Goal: Information Seeking & Learning: Find specific page/section

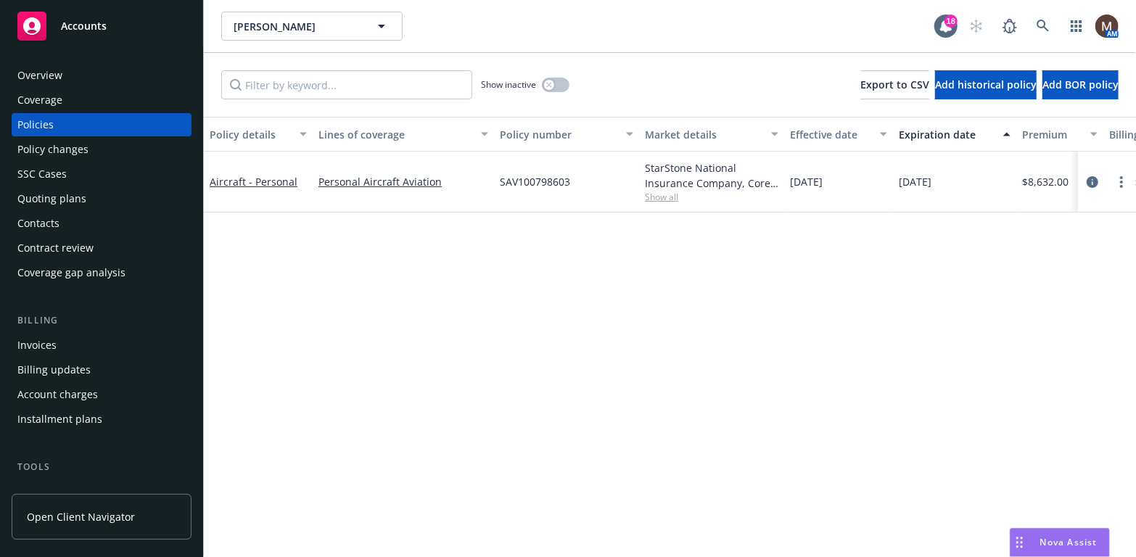
click at [57, 78] on div "Overview" at bounding box center [39, 75] width 45 height 23
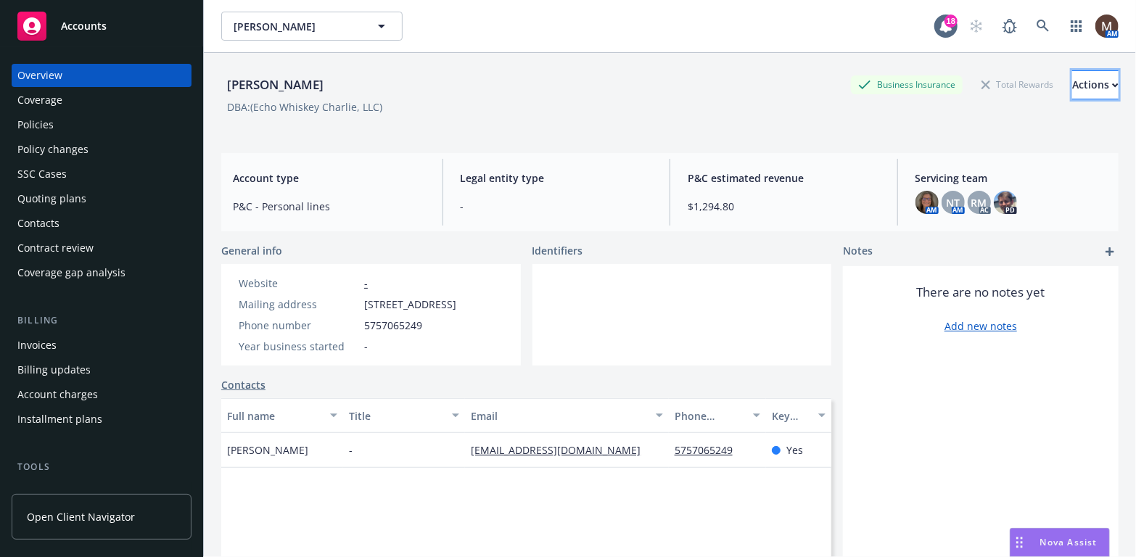
click at [1112, 83] on icon "button" at bounding box center [1115, 85] width 7 height 5
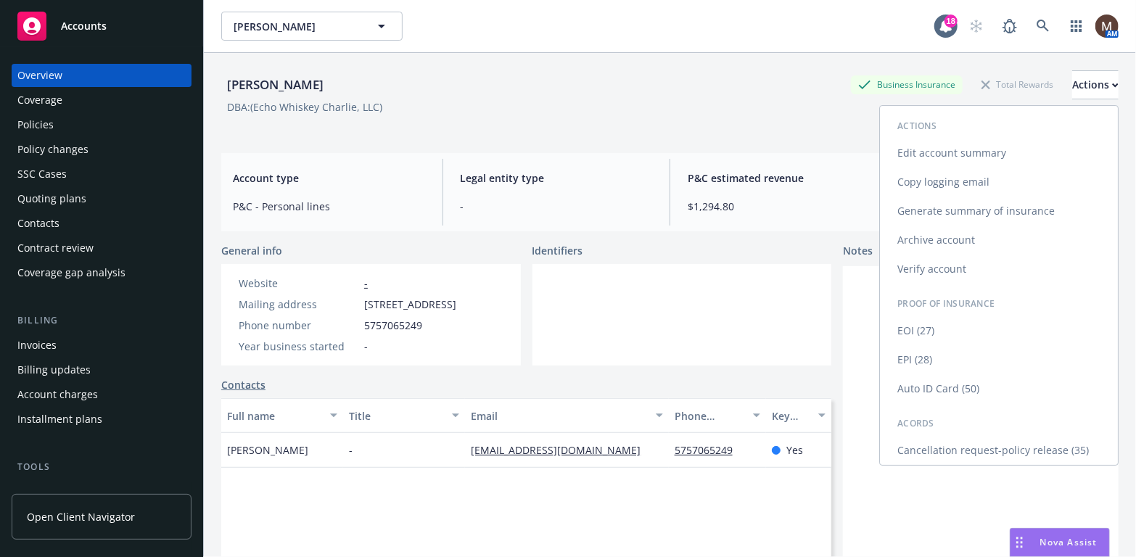
click at [962, 150] on link "Edit account summary" at bounding box center [999, 153] width 238 height 29
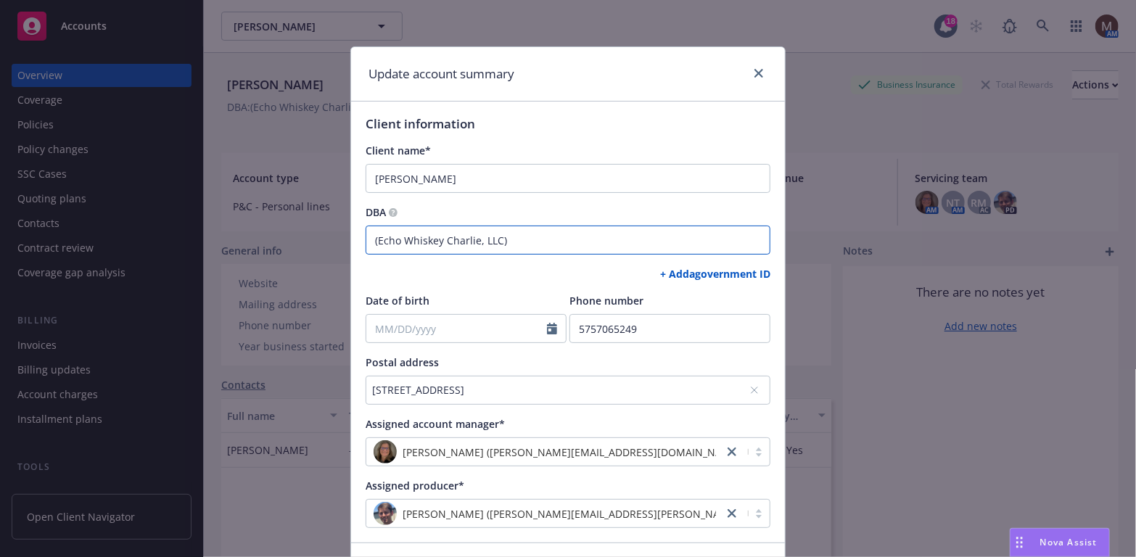
drag, startPoint x: 493, startPoint y: 239, endPoint x: 373, endPoint y: 236, distance: 120.4
click at [373, 236] on input "(Echo Whiskey Charlie, LLC)" at bounding box center [568, 240] width 405 height 29
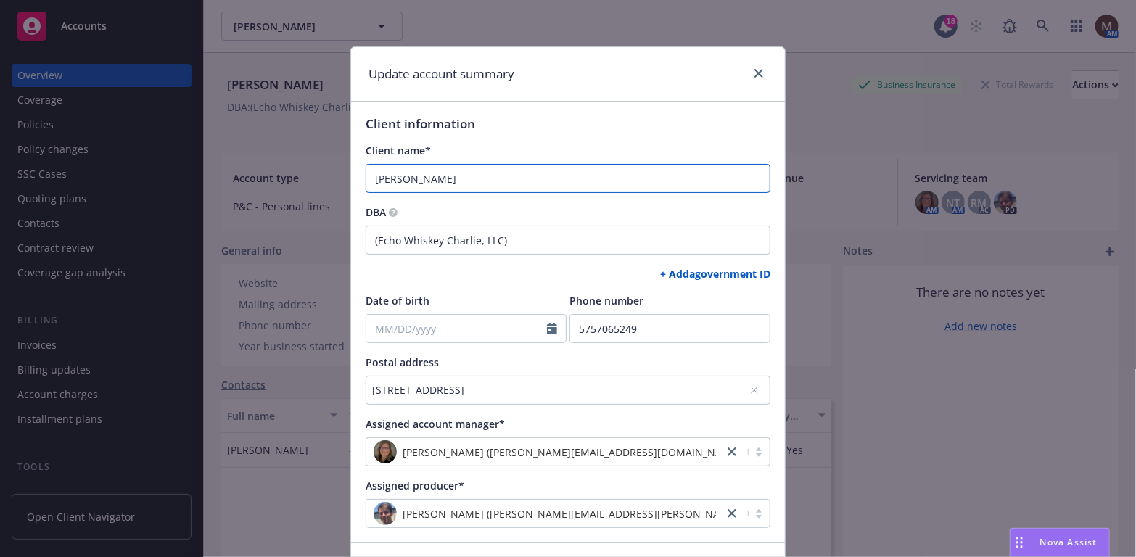
click at [442, 167] on input "Eric Copley" at bounding box center [568, 178] width 405 height 29
drag, startPoint x: 437, startPoint y: 176, endPoint x: 346, endPoint y: 176, distance: 90.7
click at [351, 176] on div "Client information Client name* Eric Copley DBA (Echo Whiskey Charlie, LLC) + A…" at bounding box center [568, 322] width 434 height 441
paste input "cho Whiskey Charlie, LLC"
type input "Echo Whiskey Charlie, LLC"
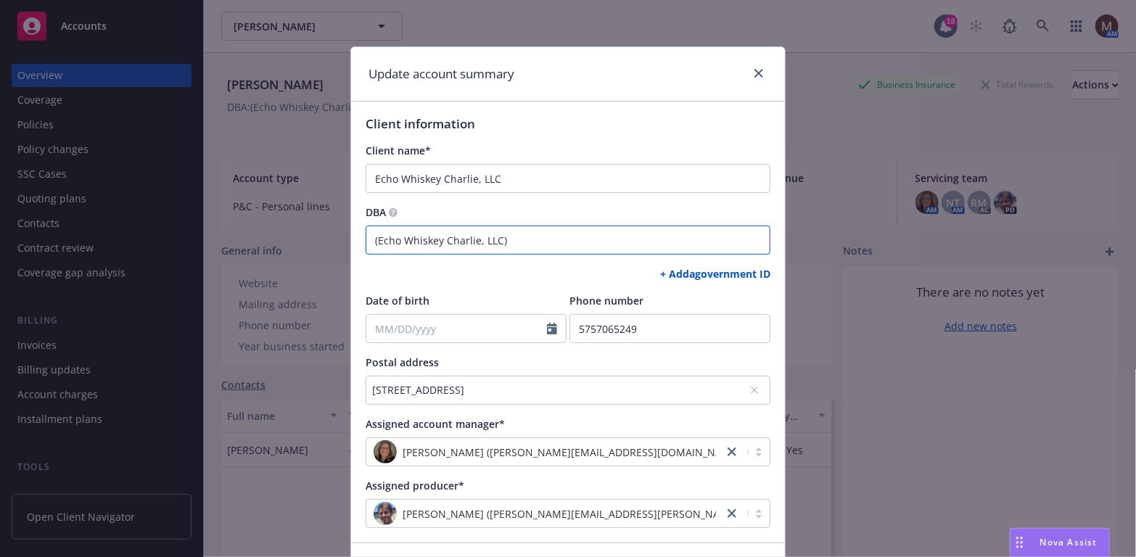
drag, startPoint x: 511, startPoint y: 241, endPoint x: 351, endPoint y: 239, distance: 160.3
click at [351, 239] on div "Client information Client name* Echo Whiskey Charlie, LLC DBA (Echo Whiskey Cha…" at bounding box center [568, 322] width 434 height 441
click at [369, 239] on input "Eric Copley" at bounding box center [568, 240] width 405 height 29
click at [428, 240] on input "(Eric Copley" at bounding box center [568, 240] width 405 height 29
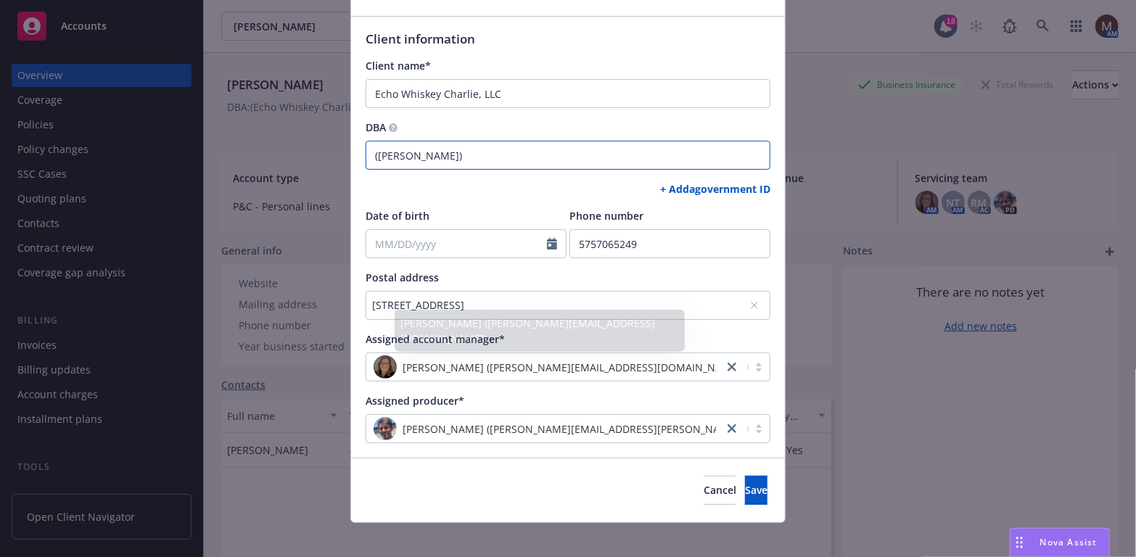
scroll to position [96, 0]
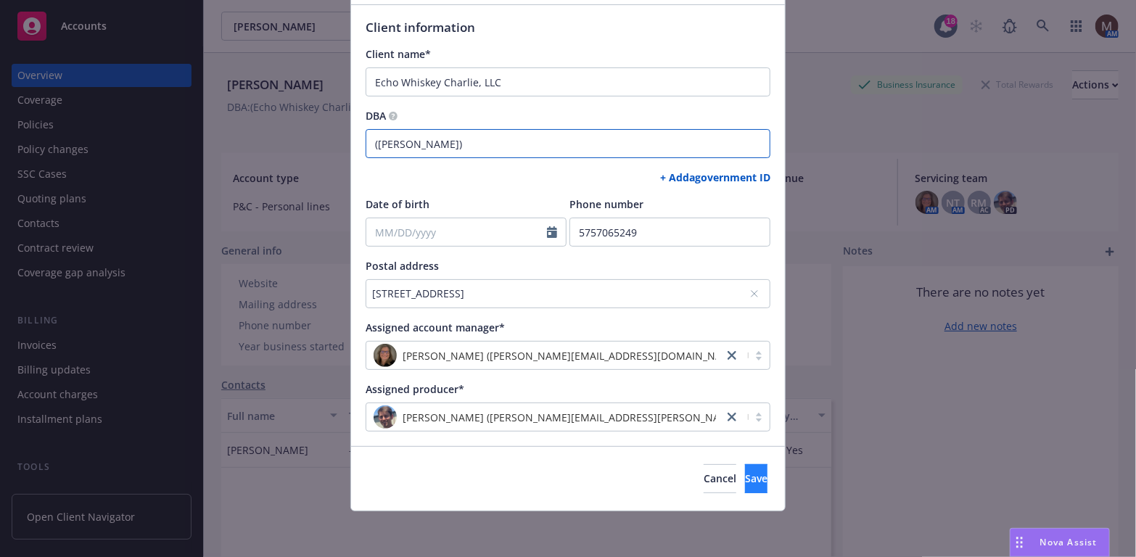
type input "(Eric Copley)"
click at [745, 474] on span "Save" at bounding box center [756, 478] width 22 height 14
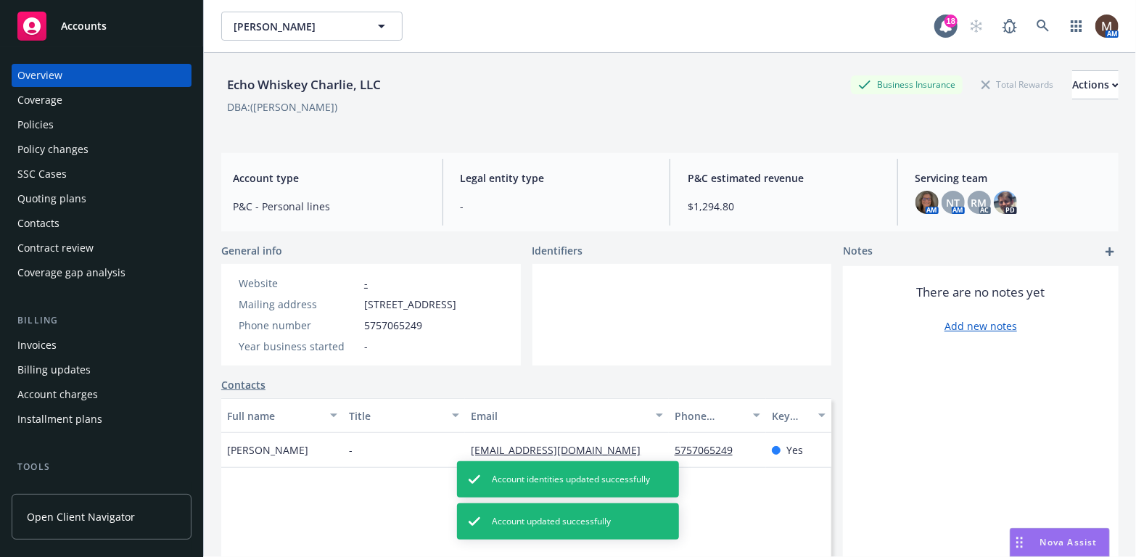
click at [44, 117] on div "Policies" at bounding box center [35, 124] width 36 height 23
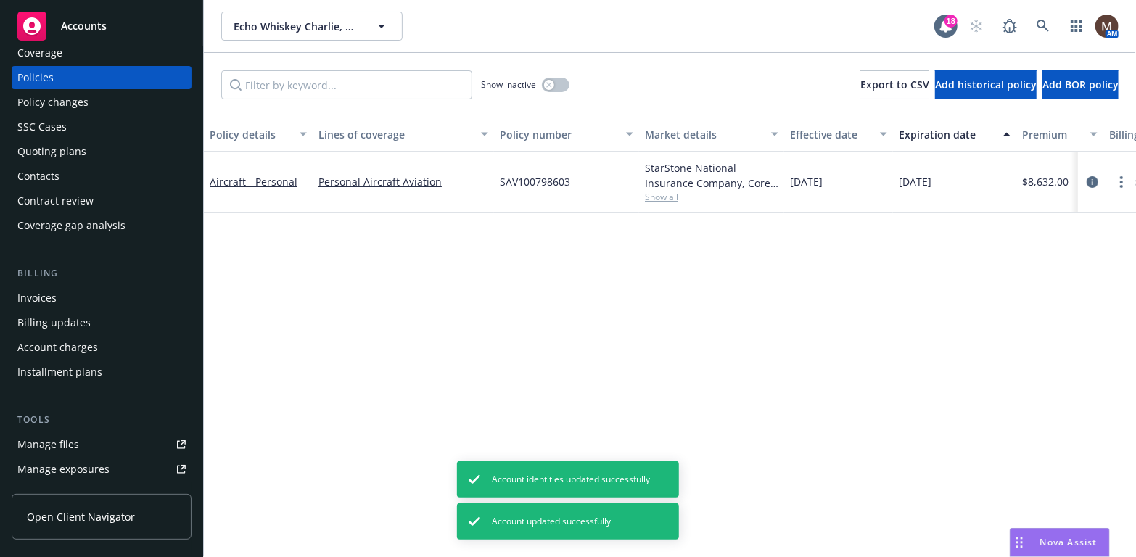
scroll to position [73, 0]
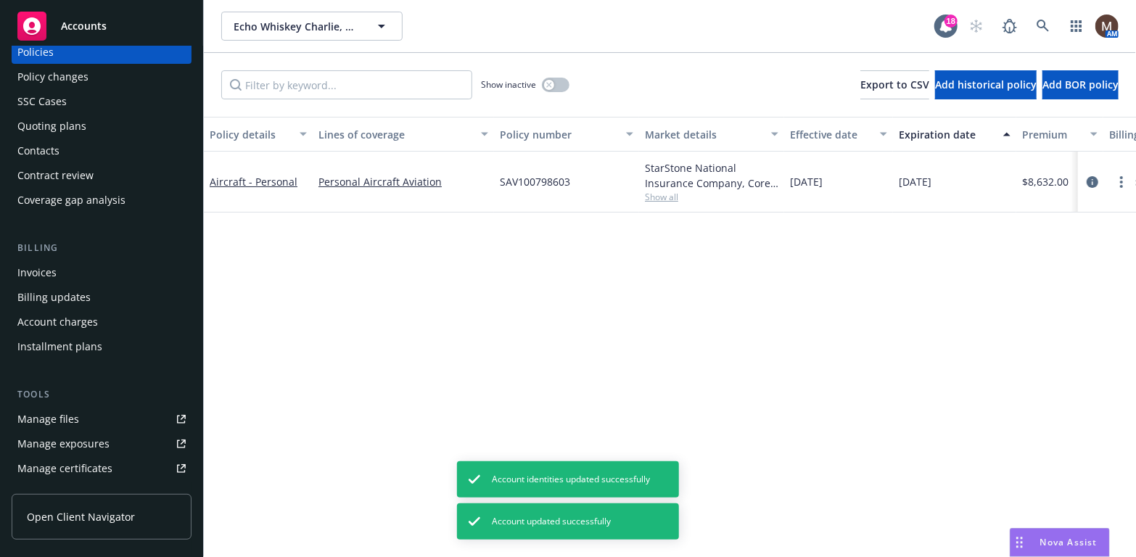
click at [69, 417] on div "Manage files" at bounding box center [48, 419] width 62 height 23
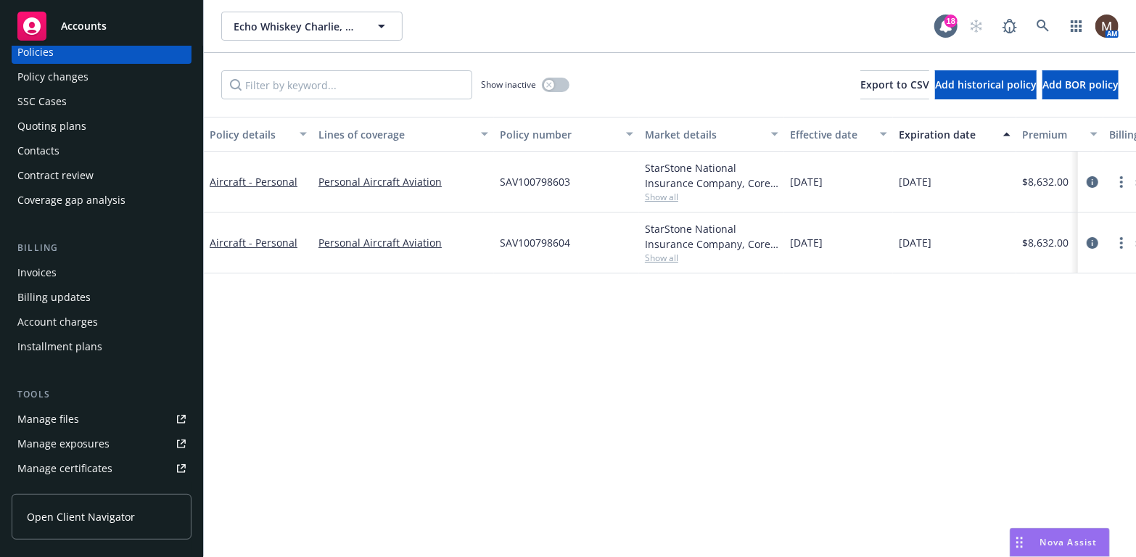
click at [56, 416] on div "Manage files" at bounding box center [48, 419] width 62 height 23
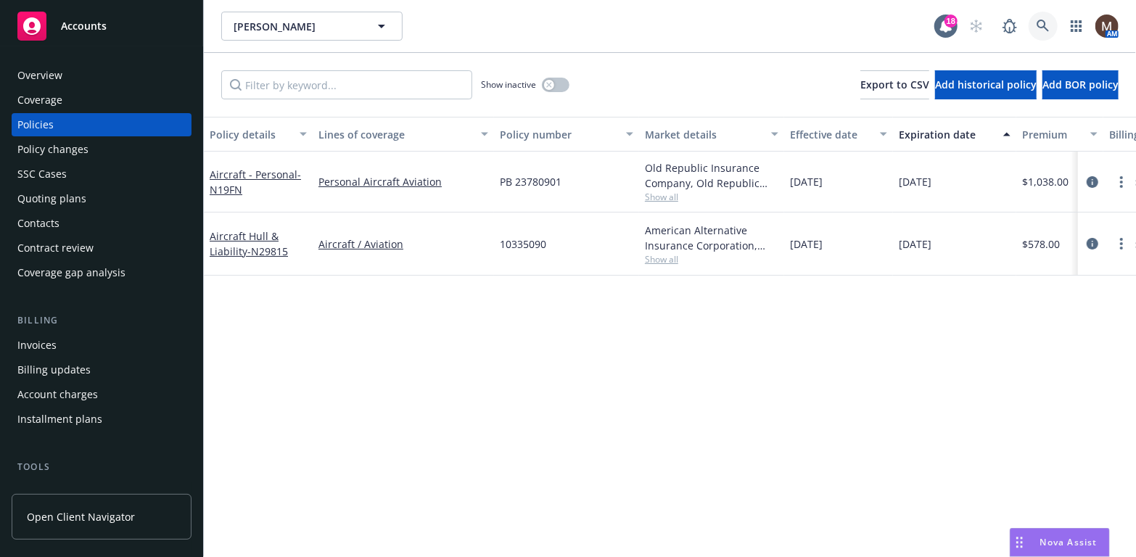
click at [1039, 20] on icon at bounding box center [1042, 26] width 13 height 13
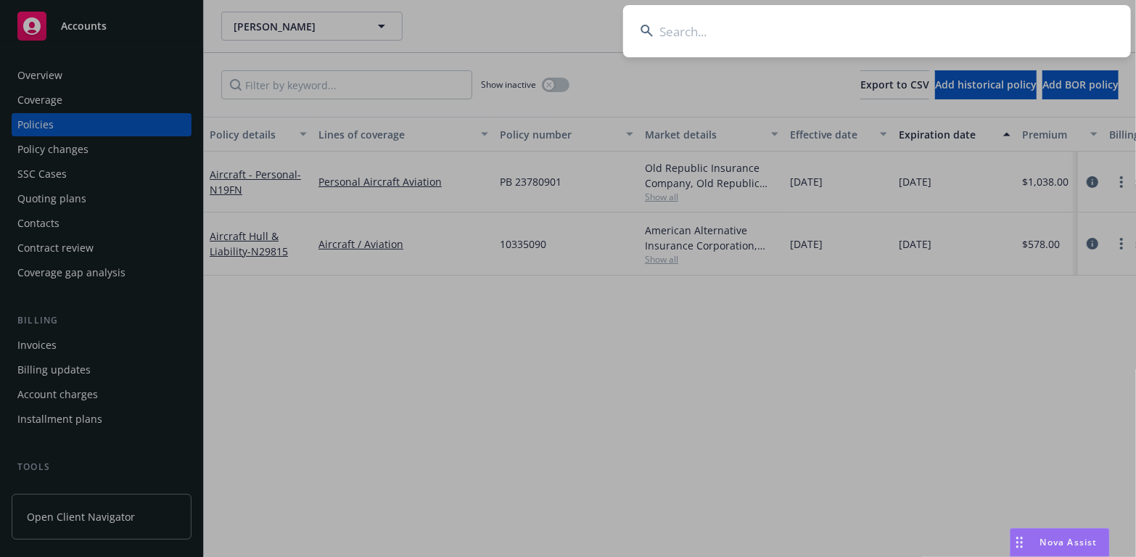
click at [672, 30] on input at bounding box center [877, 31] width 508 height 52
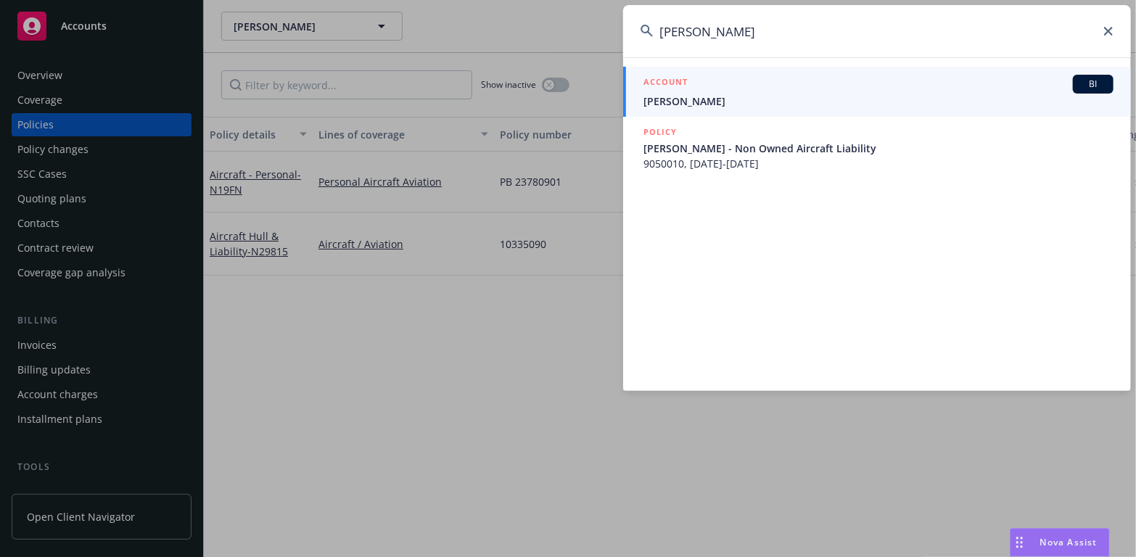
type input "[PERSON_NAME]"
click at [690, 92] on div "ACCOUNT BI" at bounding box center [878, 84] width 470 height 19
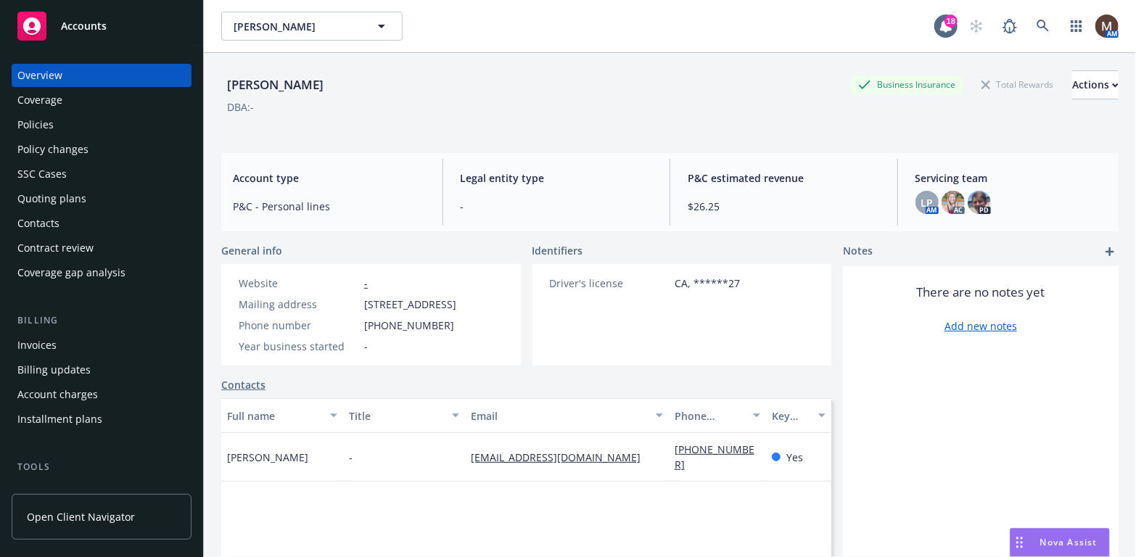
click at [89, 121] on div "Policies" at bounding box center [101, 124] width 168 height 23
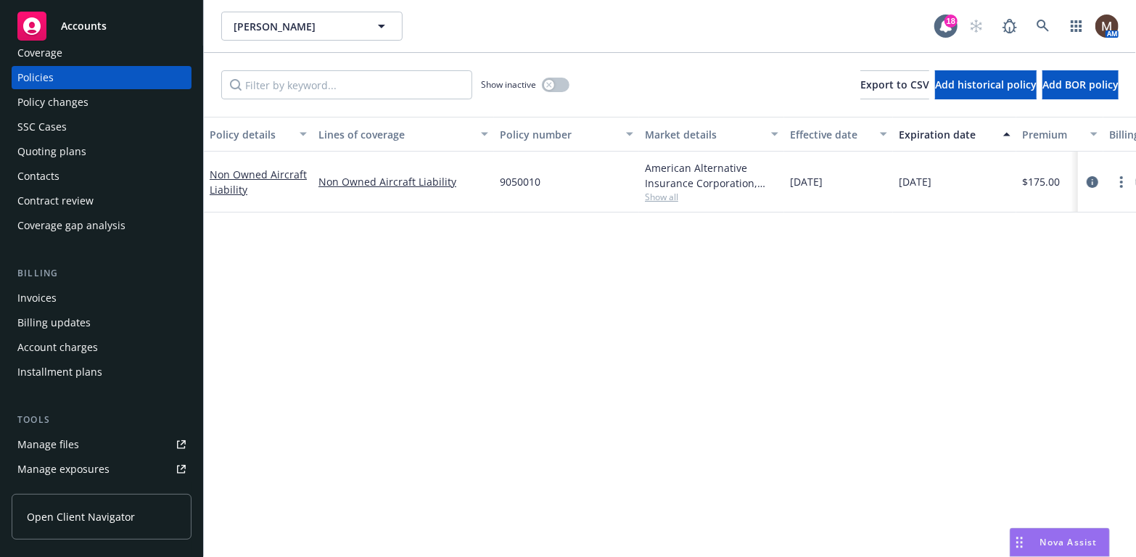
scroll to position [73, 0]
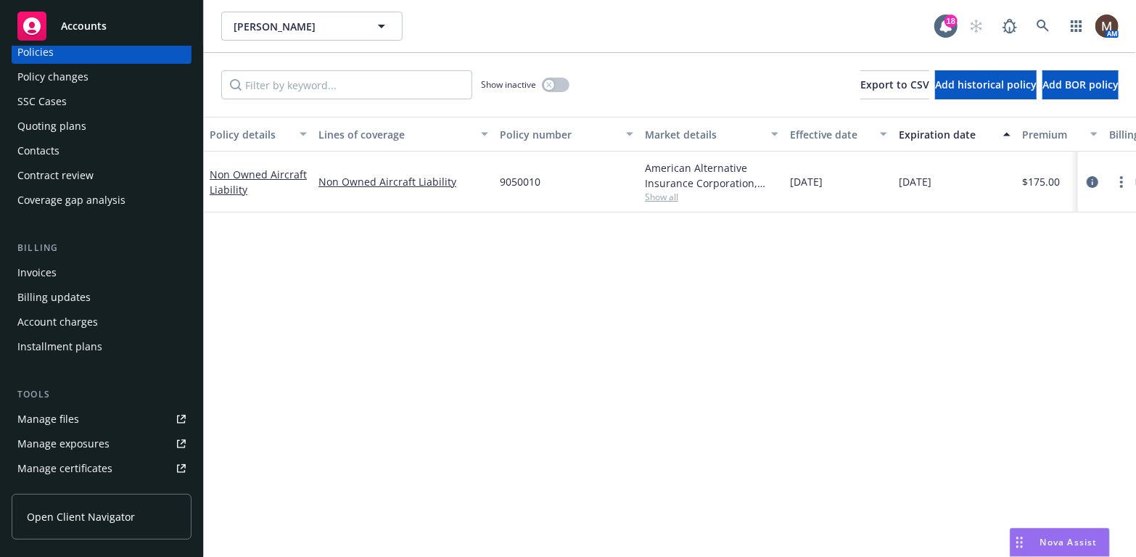
click at [70, 416] on div "Manage files" at bounding box center [48, 419] width 62 height 23
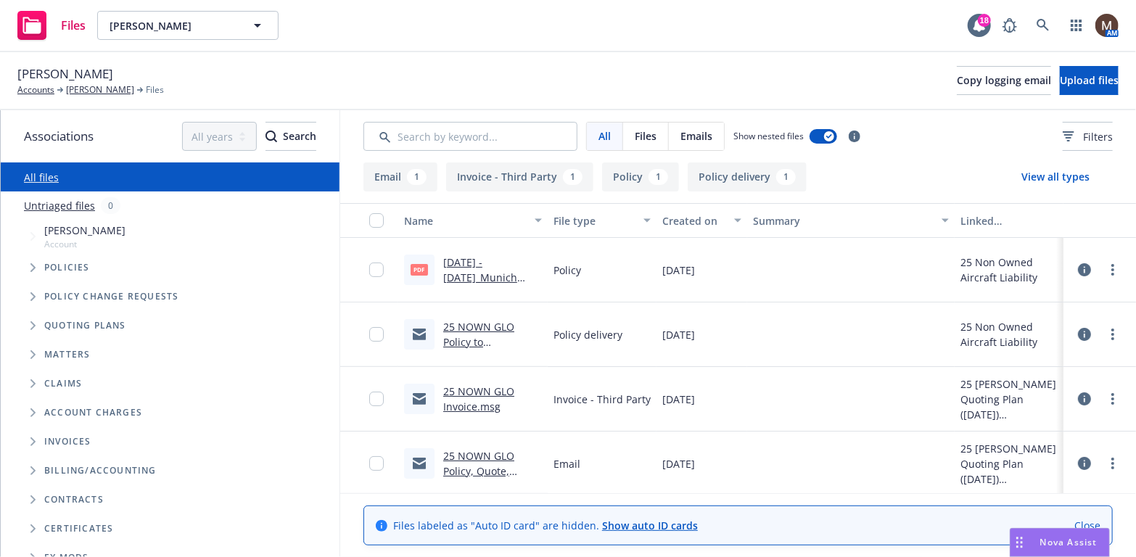
drag, startPoint x: 89, startPoint y: 88, endPoint x: 95, endPoint y: 96, distance: 10.5
click at [89, 88] on link "[PERSON_NAME]" at bounding box center [100, 89] width 68 height 13
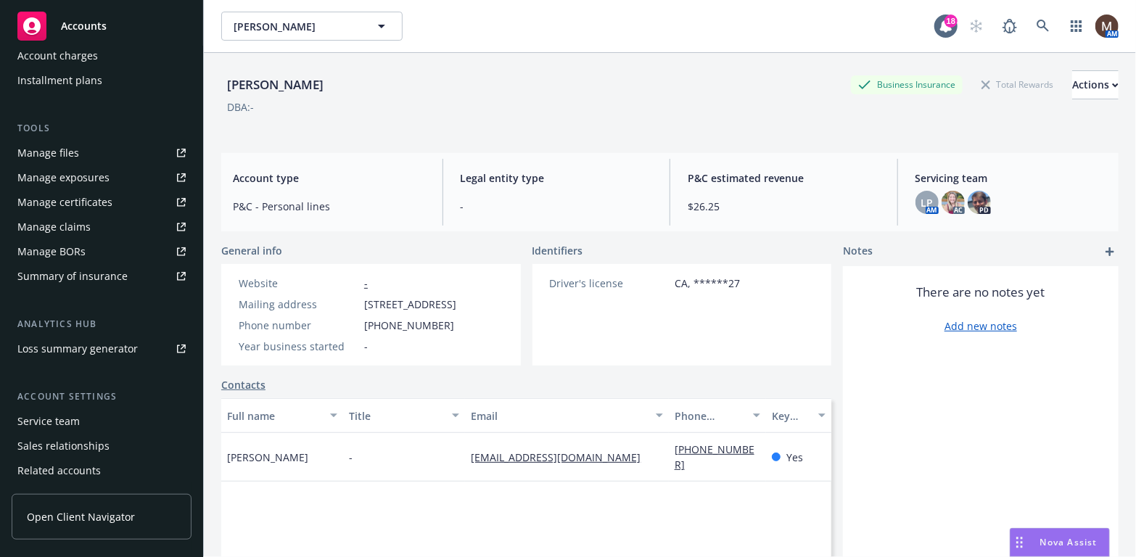
scroll to position [363, 0]
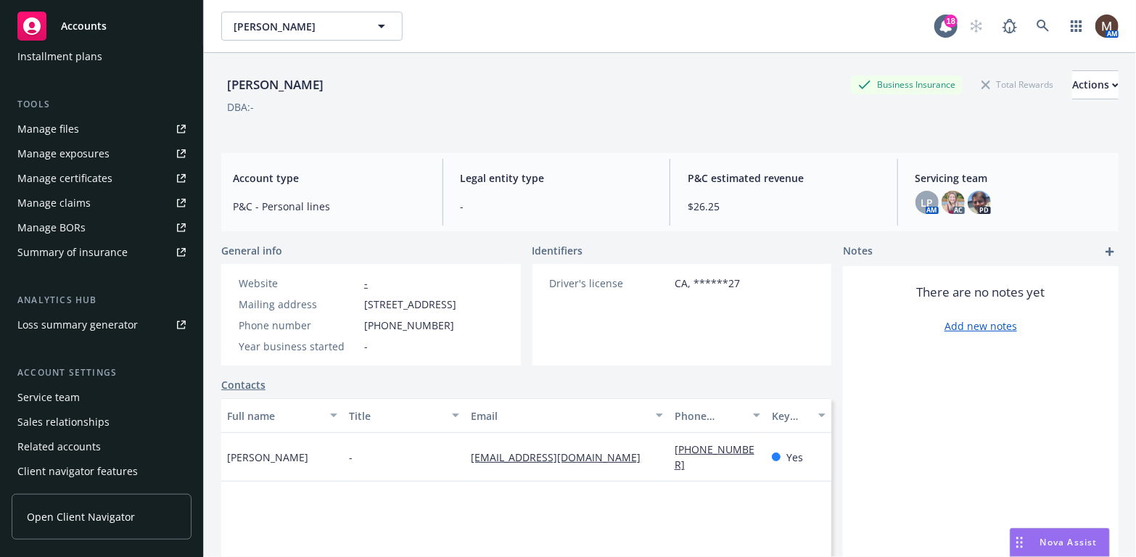
click at [82, 397] on div "Service team" at bounding box center [101, 397] width 168 height 23
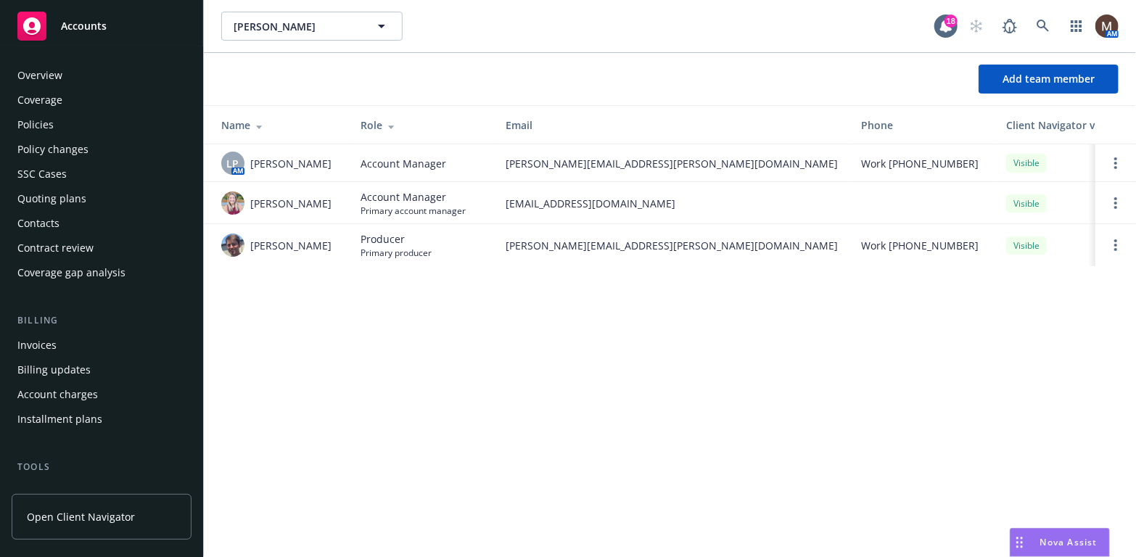
click at [44, 119] on div "Policies" at bounding box center [35, 124] width 36 height 23
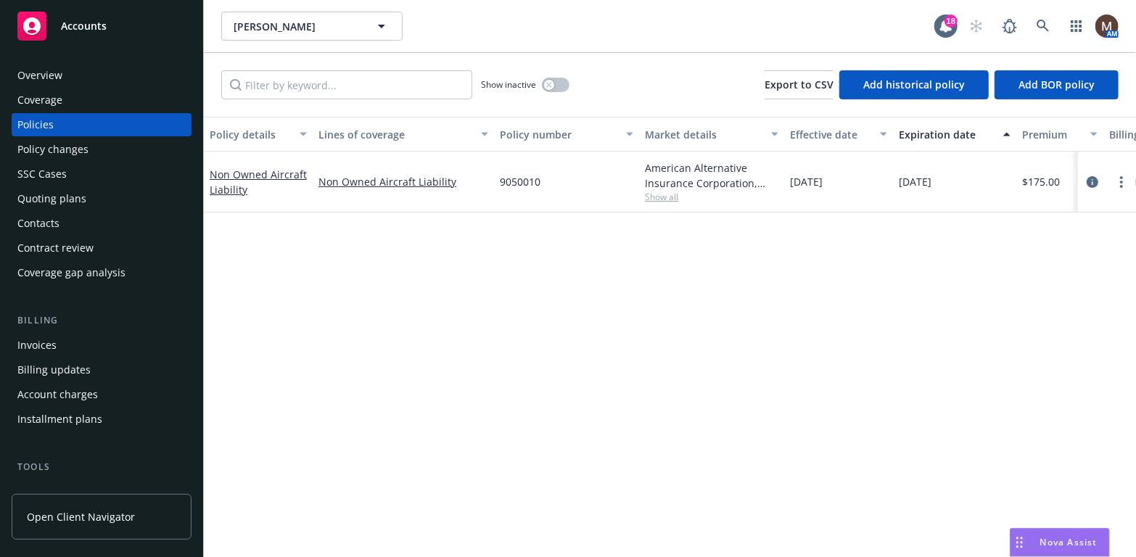
click at [300, 302] on div "Policy details Lines of coverage Policy number Market details Effective date Ex…" at bounding box center [670, 337] width 932 height 440
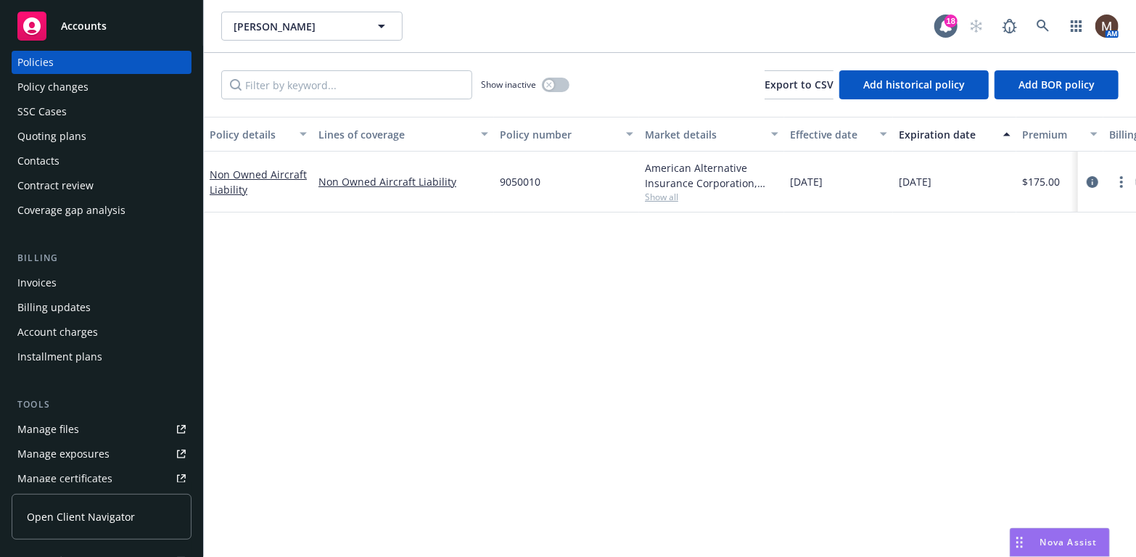
scroll to position [87, 0]
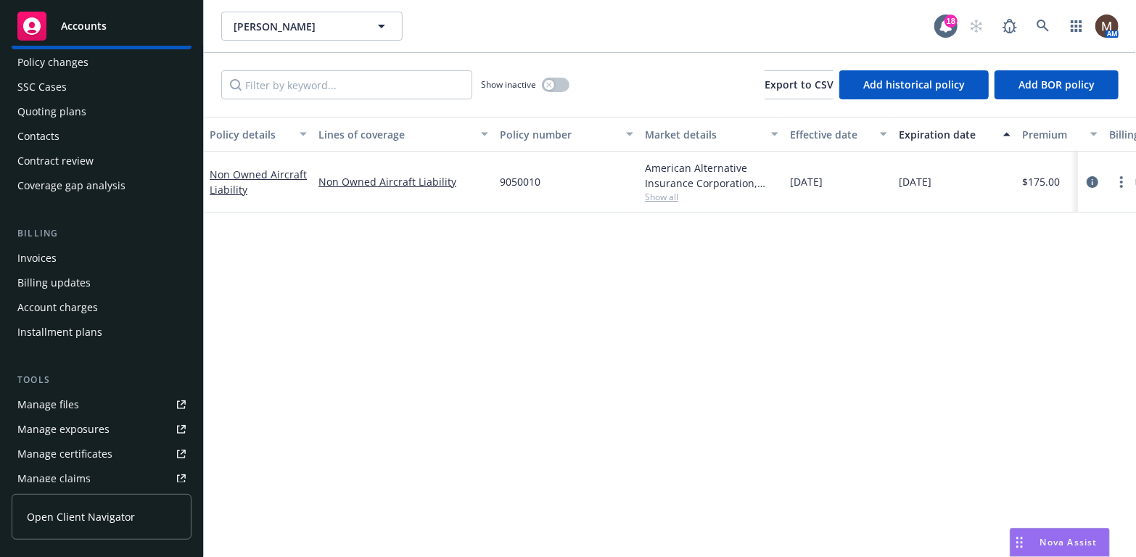
click at [80, 402] on link "Manage files" at bounding box center [102, 404] width 180 height 23
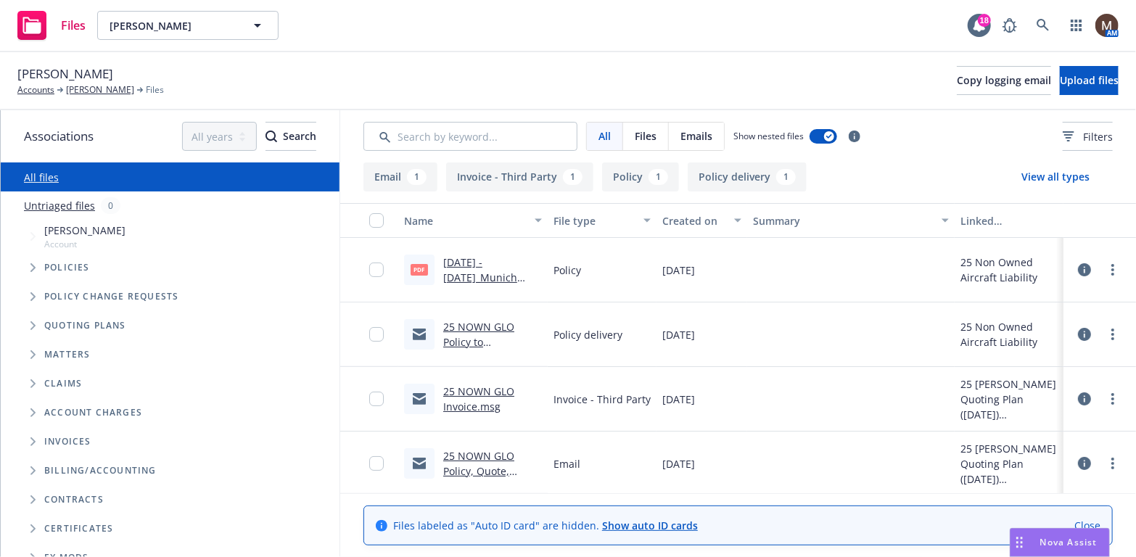
drag, startPoint x: 465, startPoint y: 455, endPoint x: 508, endPoint y: 434, distance: 48.3
click at [465, 454] on link "25 NOWN GLO Policy, Quote, Cert.msg" at bounding box center [478, 471] width 71 height 44
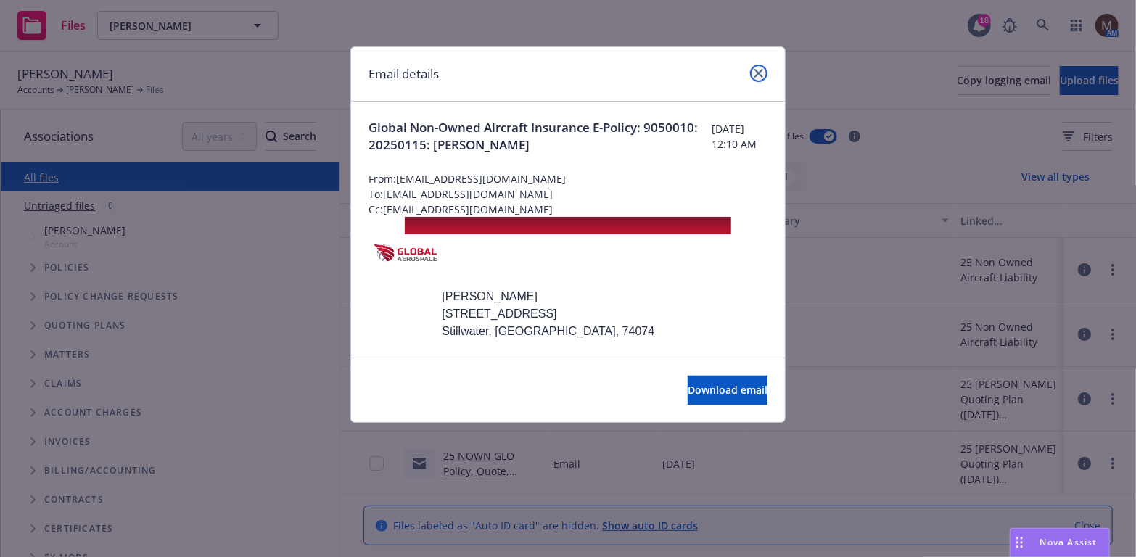
click at [763, 72] on link "close" at bounding box center [758, 73] width 17 height 17
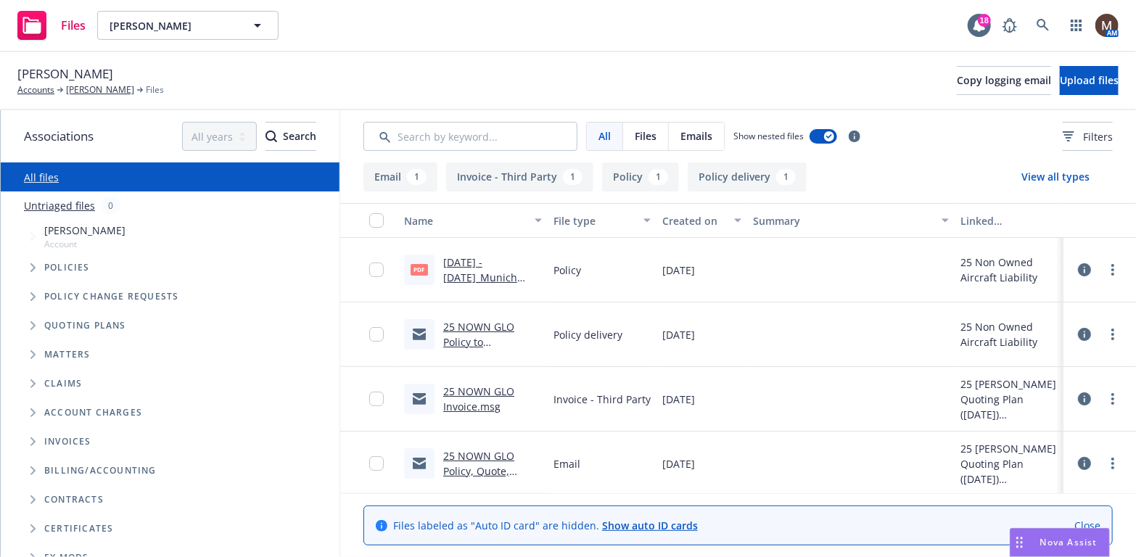
click at [502, 259] on link "[DATE] - [DATE]_Munich Re_Non Owned Aircraft Liability - Policy.pdf" at bounding box center [484, 292] width 83 height 75
